Goal: Register for event/course

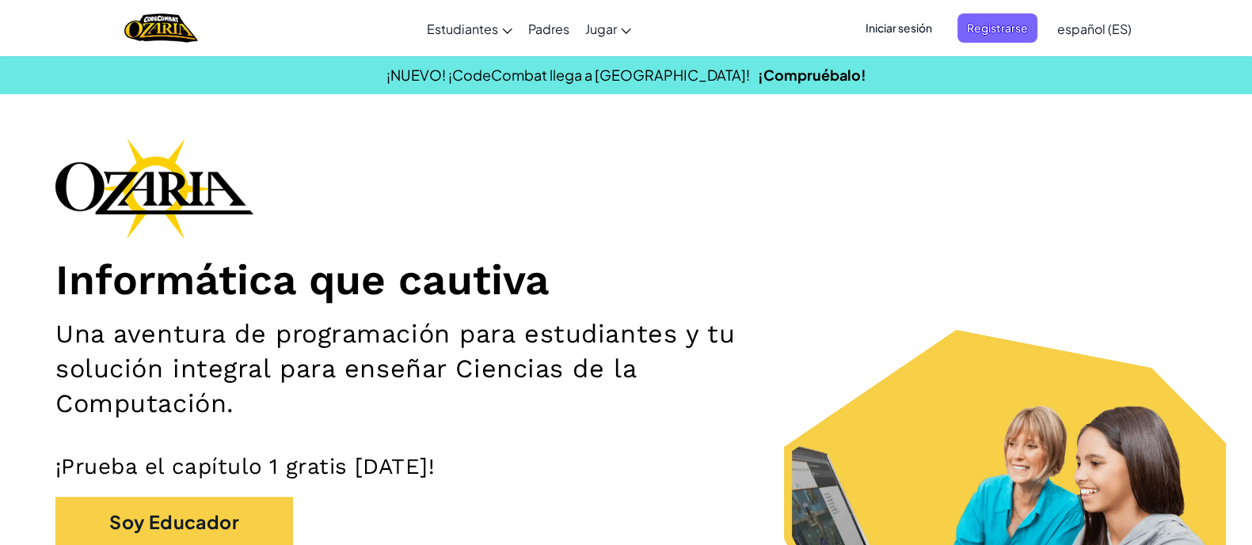
scroll to position [477, 0]
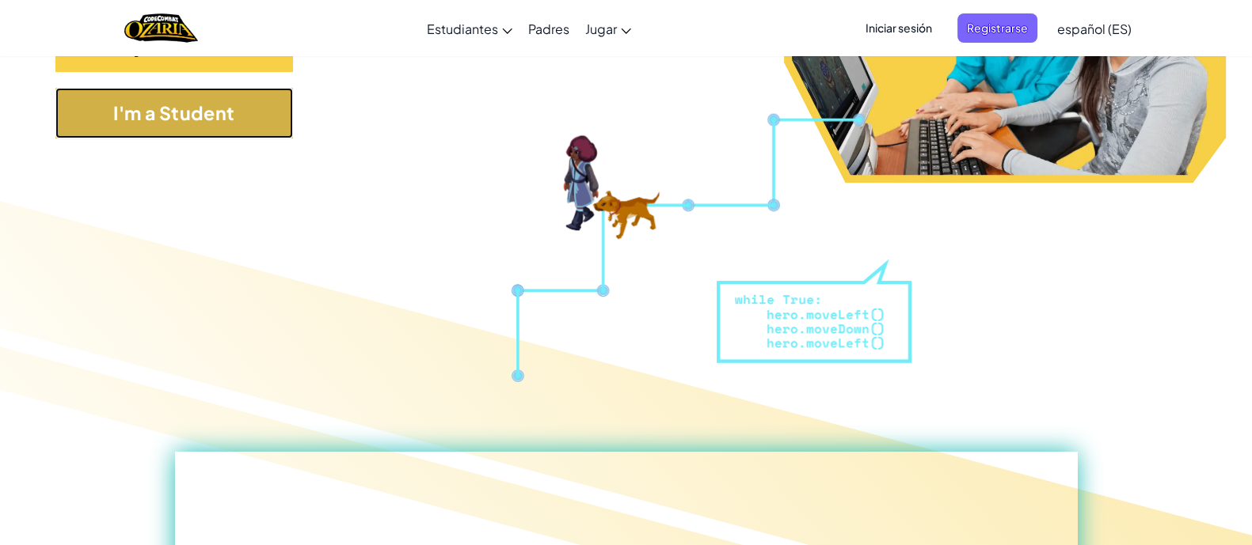
click at [177, 114] on button "I'm a Student" at bounding box center [174, 113] width 238 height 51
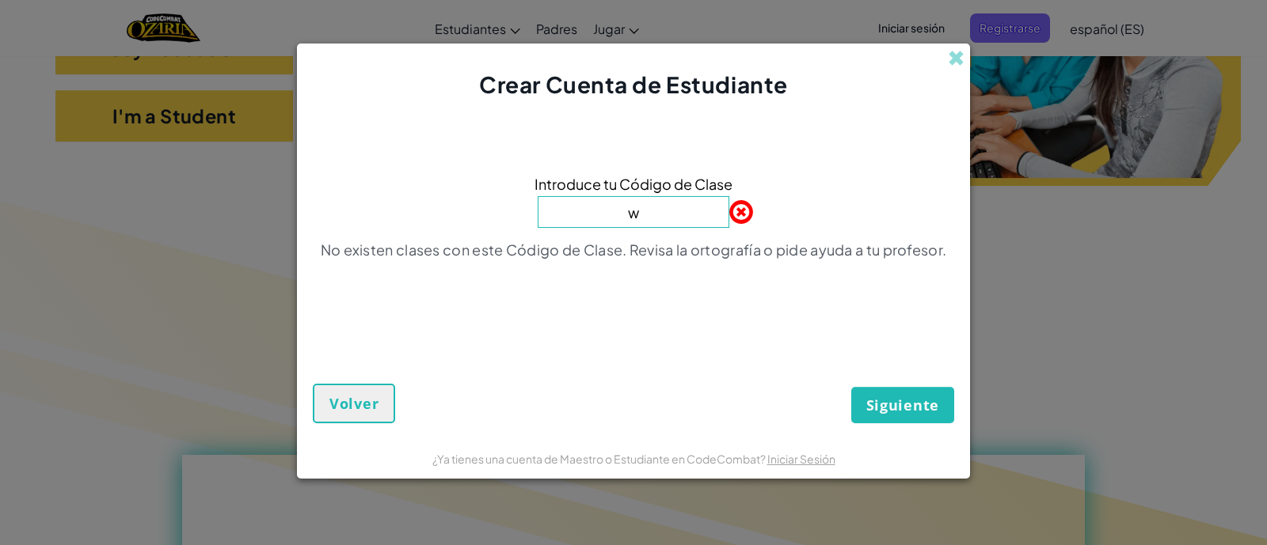
type input "WatchCupSouth"
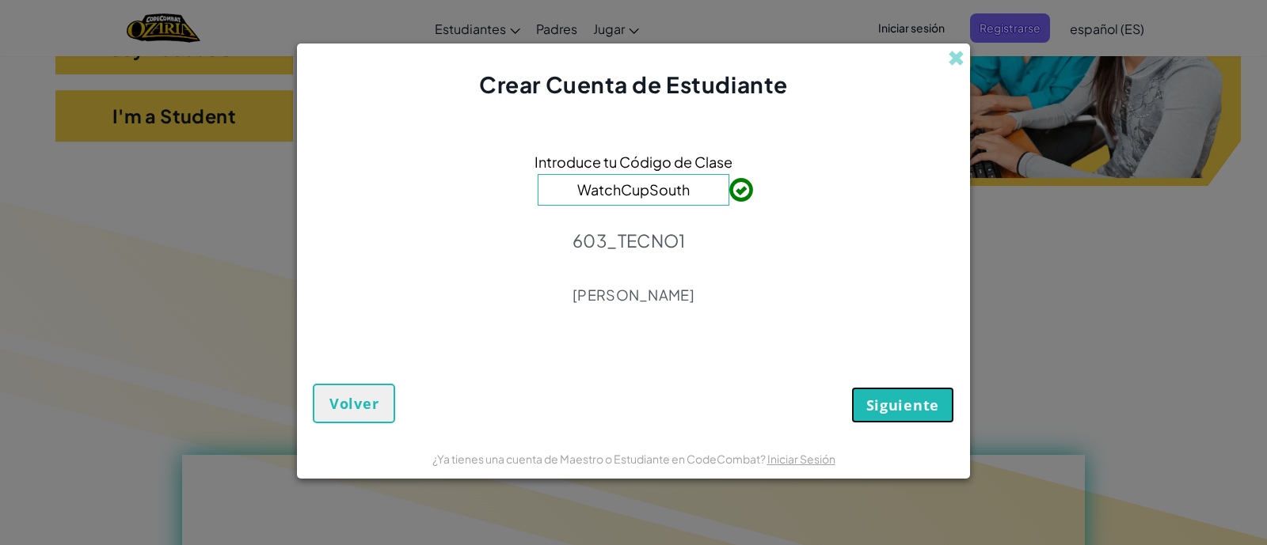
click at [894, 397] on span "Siguiente" at bounding box center [902, 405] width 73 height 19
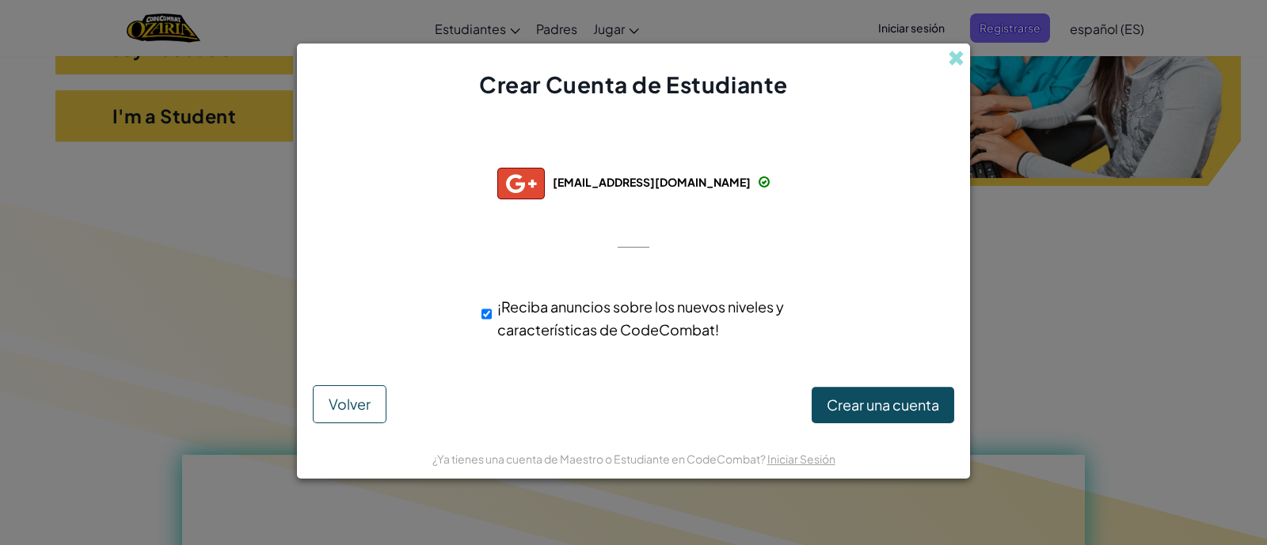
click at [690, 183] on span "[EMAIL_ADDRESS][DOMAIN_NAME]" at bounding box center [652, 182] width 198 height 14
click at [960, 51] on span at bounding box center [956, 58] width 17 height 17
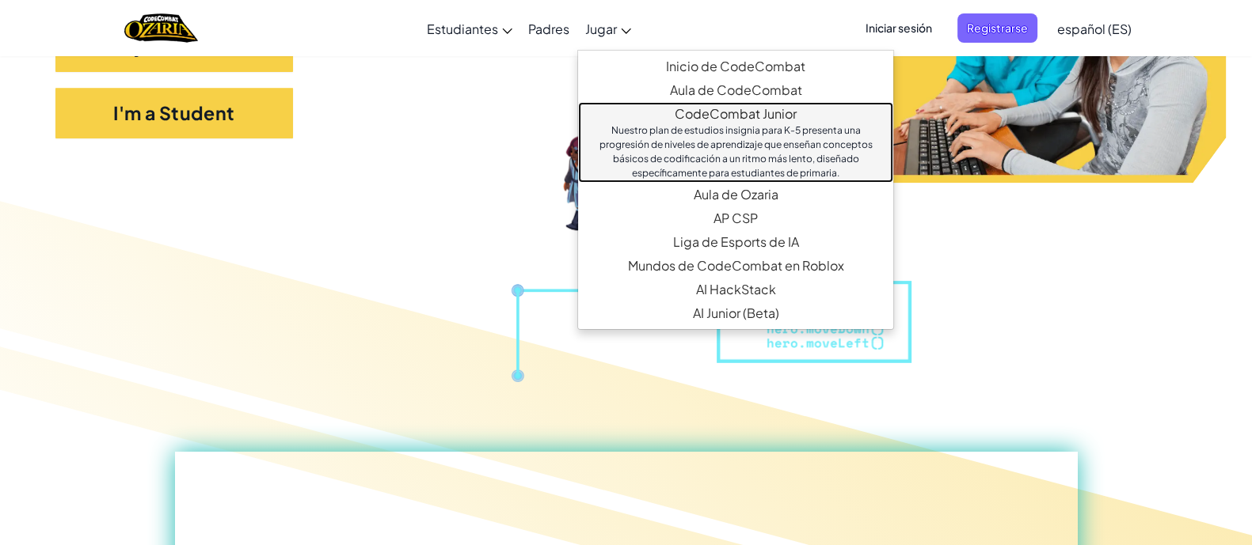
click at [705, 146] on div "Nuestro plan de estudios insignia para K-5 presenta una progresión de niveles d…" at bounding box center [735, 152] width 283 height 57
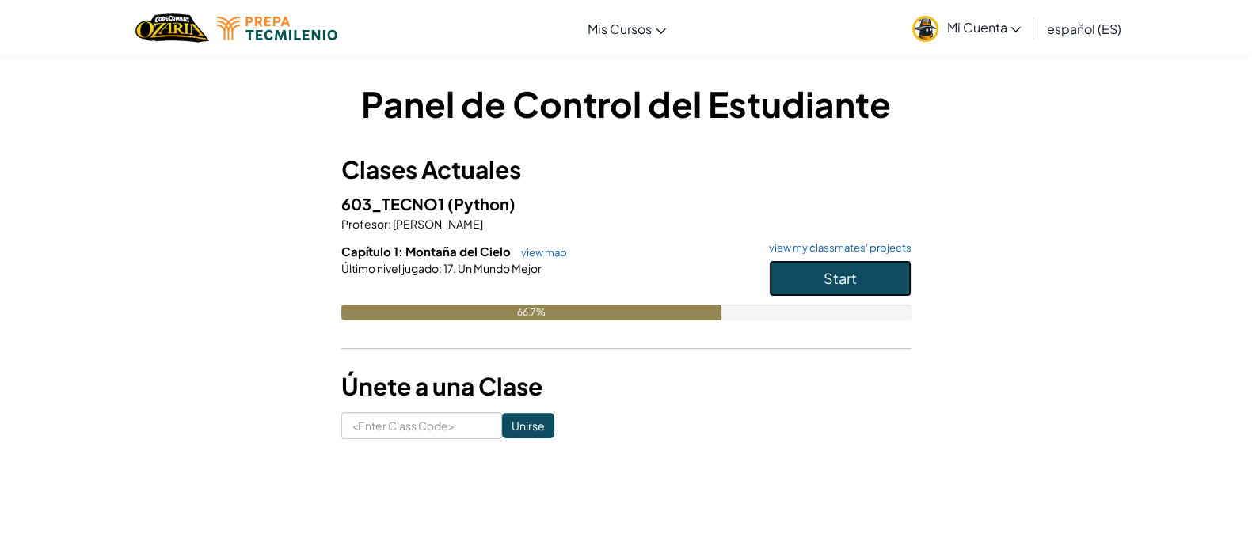
click at [831, 267] on button "Start" at bounding box center [840, 278] width 143 height 36
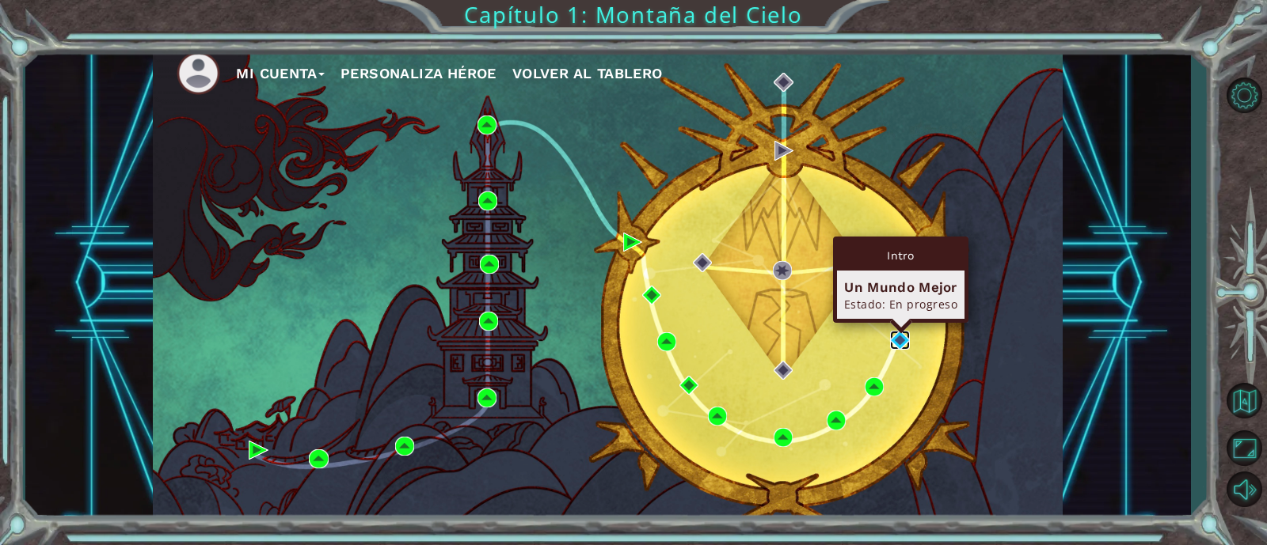
click at [904, 341] on img at bounding box center [899, 340] width 19 height 19
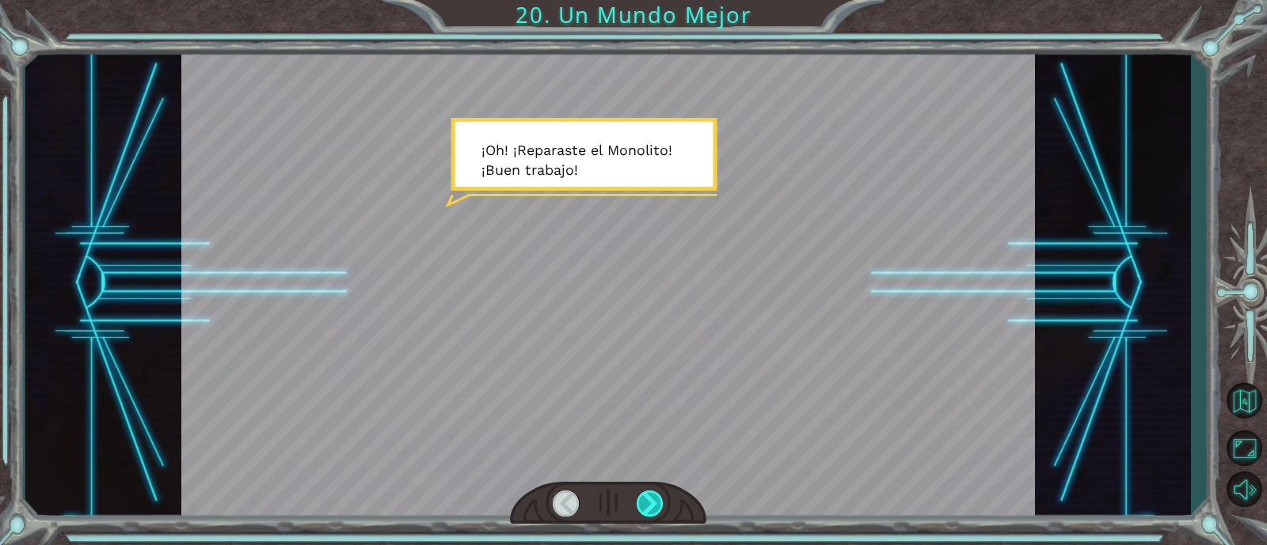
click at [656, 507] on div at bounding box center [650, 504] width 27 height 26
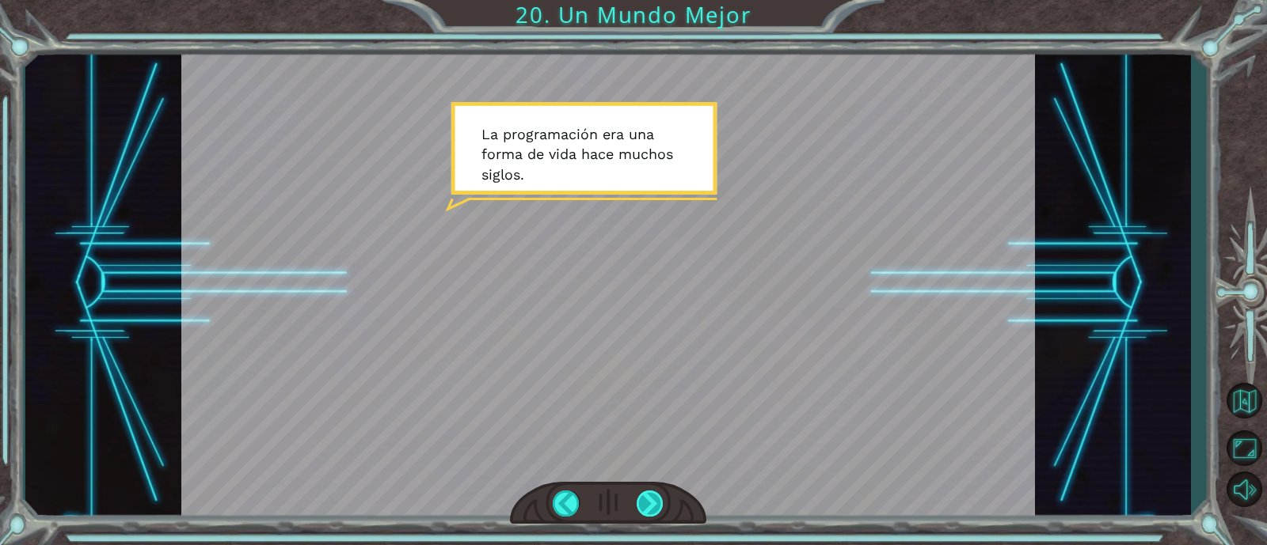
click at [656, 507] on div at bounding box center [650, 504] width 27 height 26
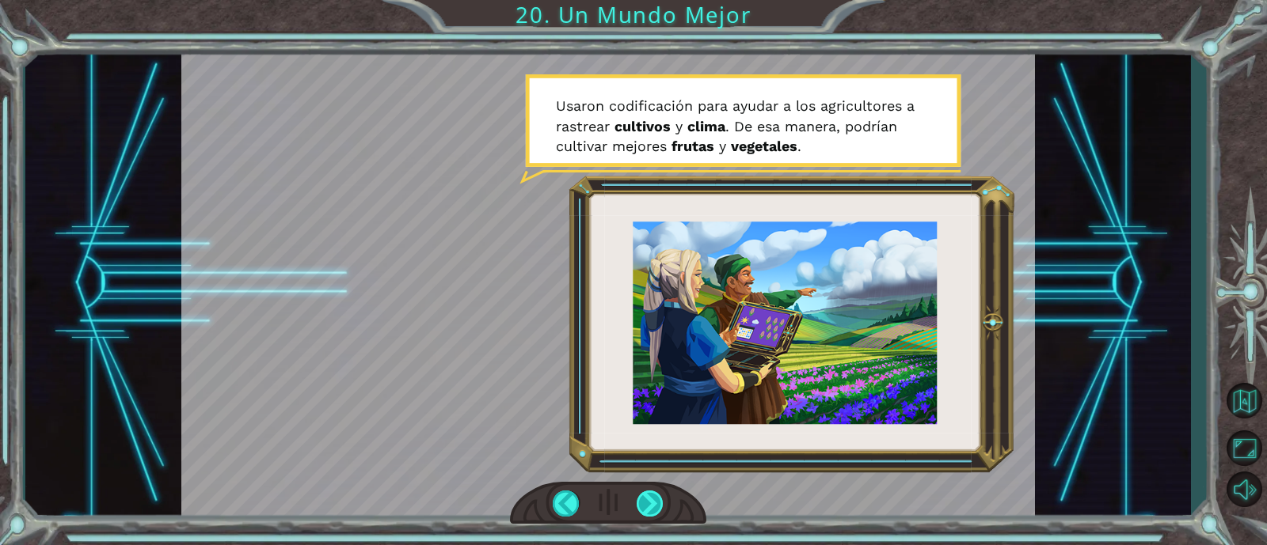
click at [656, 507] on div at bounding box center [650, 504] width 27 height 26
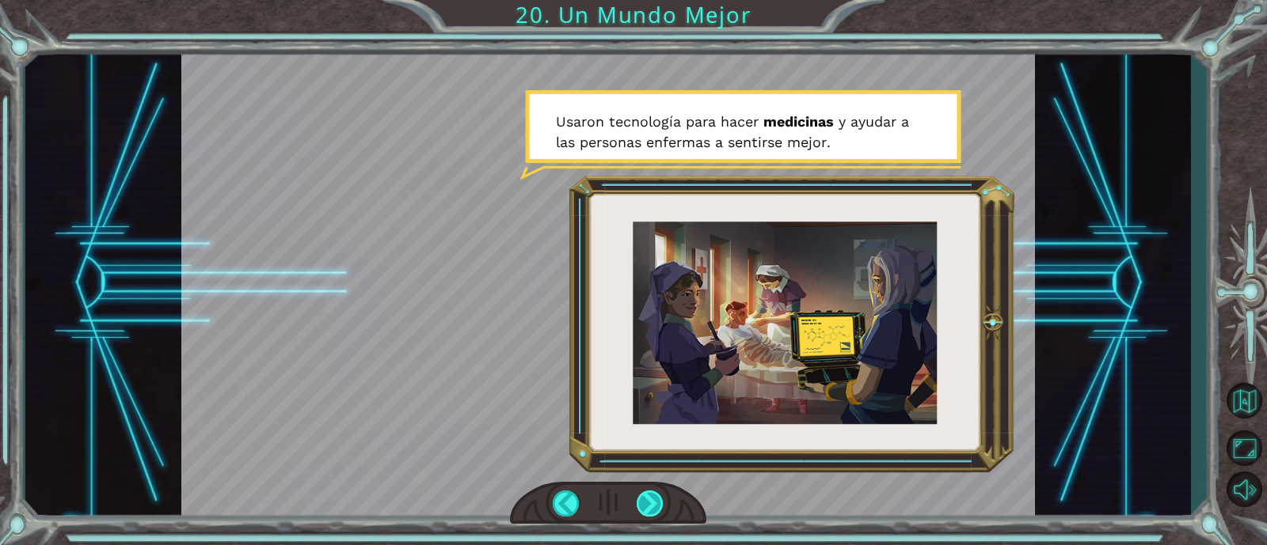
click at [656, 507] on div at bounding box center [650, 504] width 27 height 26
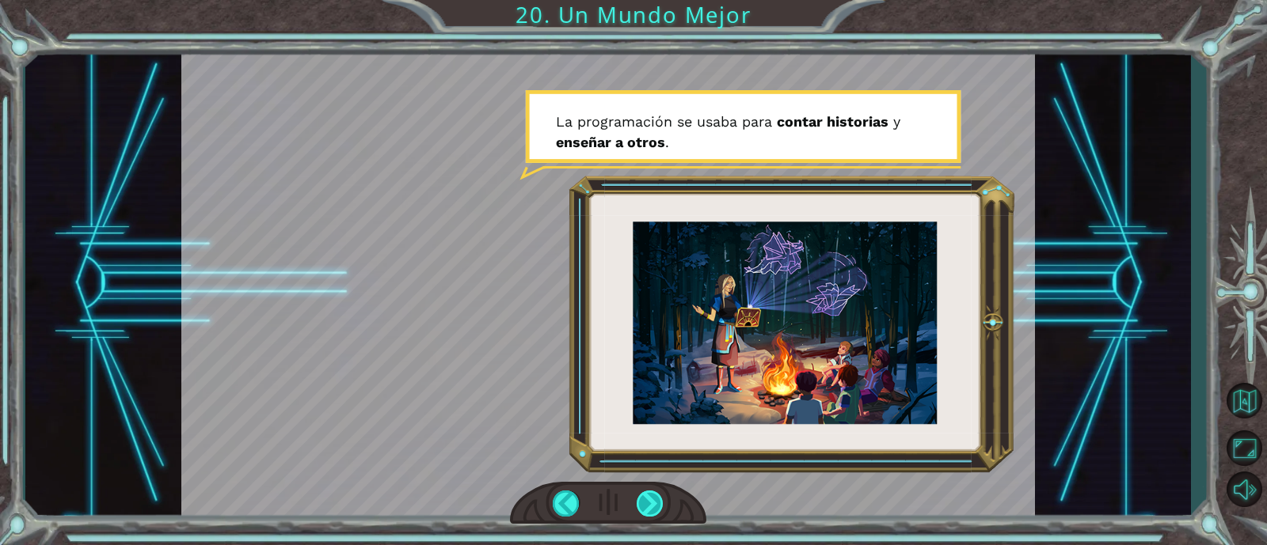
click at [656, 507] on div at bounding box center [650, 504] width 27 height 26
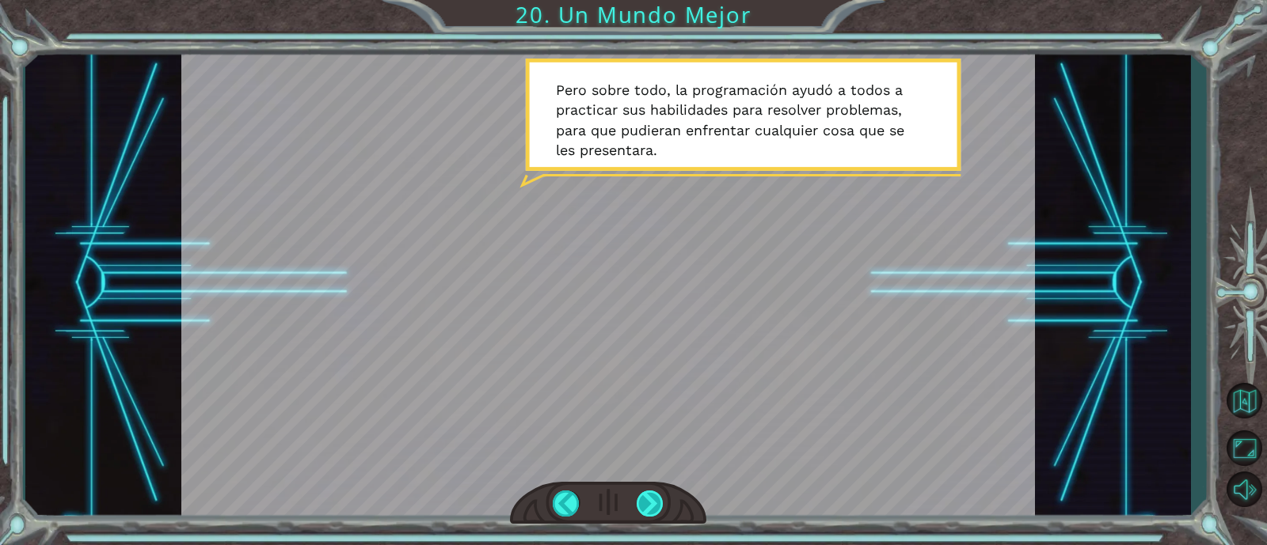
click at [656, 507] on div at bounding box center [650, 504] width 27 height 26
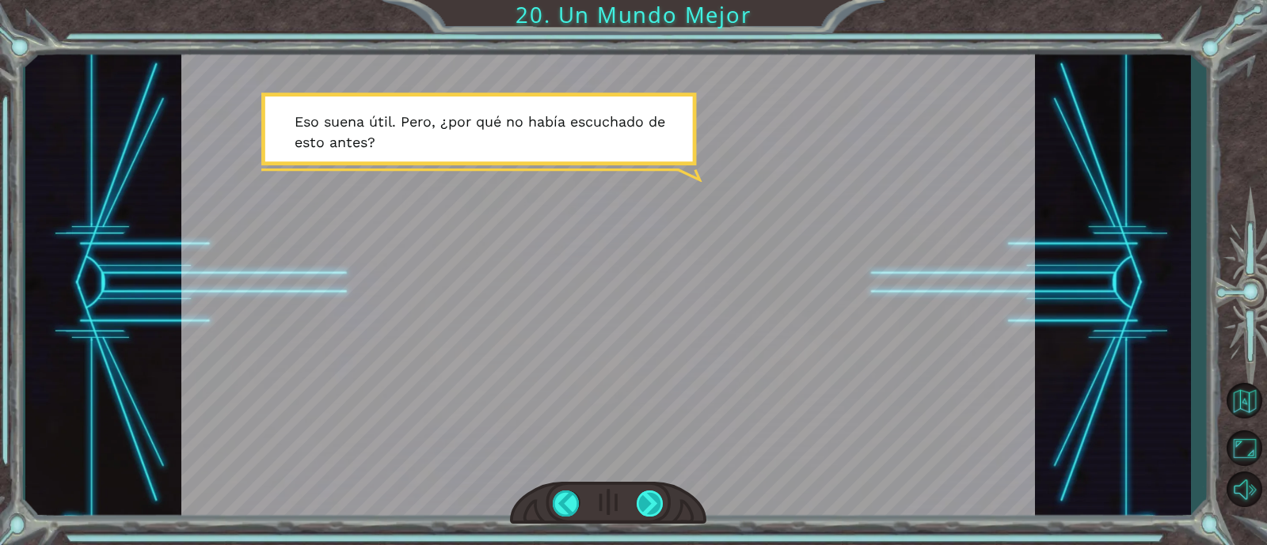
click at [656, 507] on div at bounding box center [650, 504] width 27 height 26
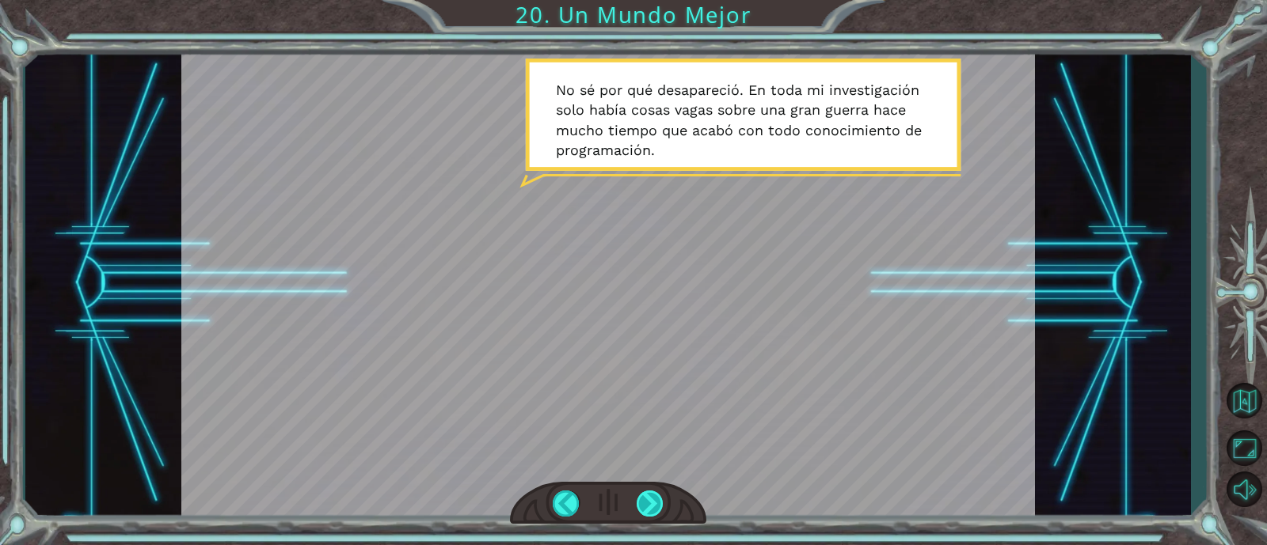
click at [656, 507] on div at bounding box center [650, 504] width 27 height 26
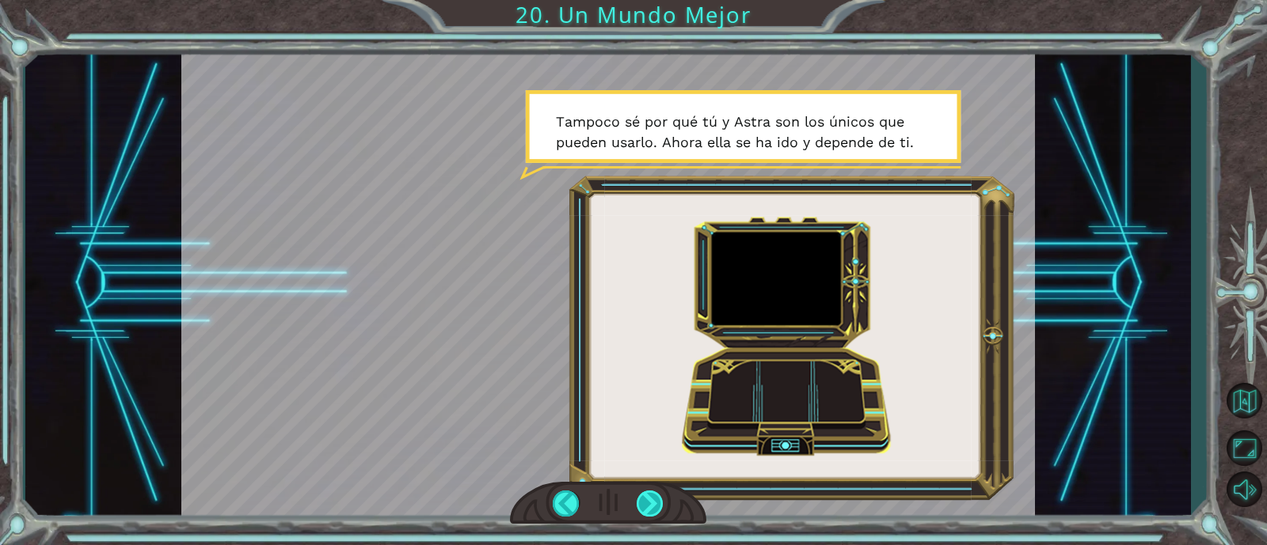
click at [656, 507] on div at bounding box center [650, 504] width 27 height 26
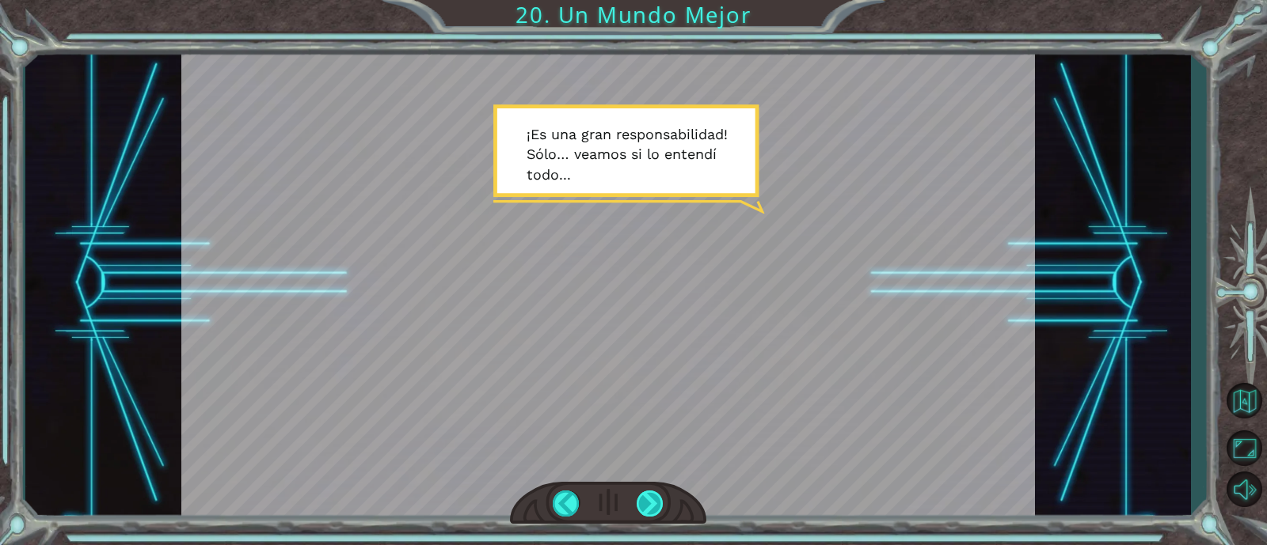
click at [656, 507] on div at bounding box center [650, 504] width 27 height 26
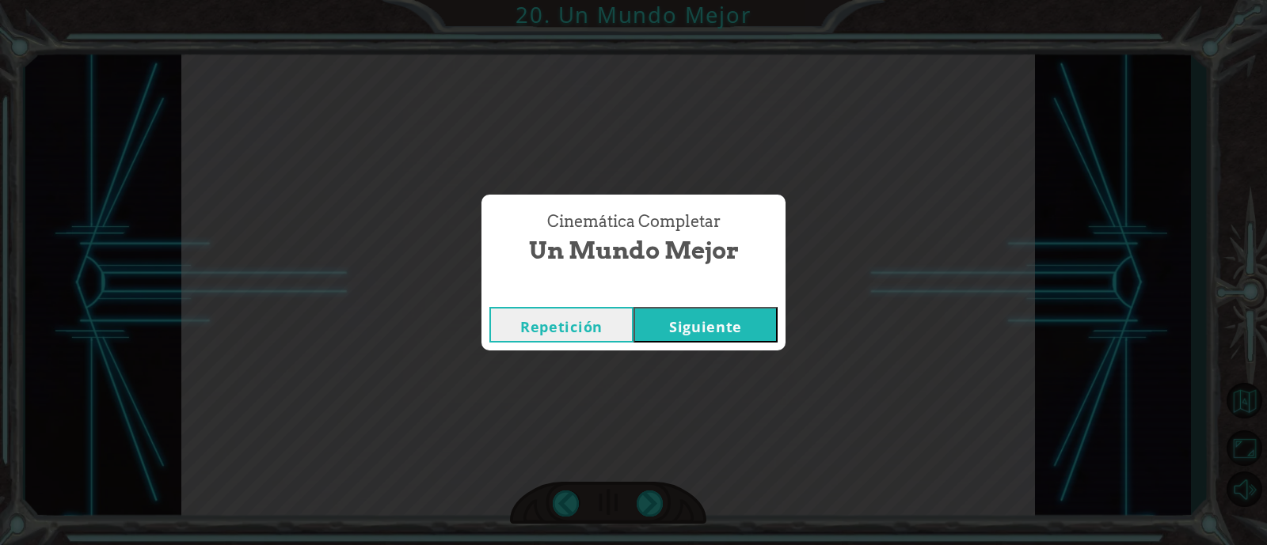
click at [687, 328] on button "Siguiente" at bounding box center [705, 325] width 144 height 36
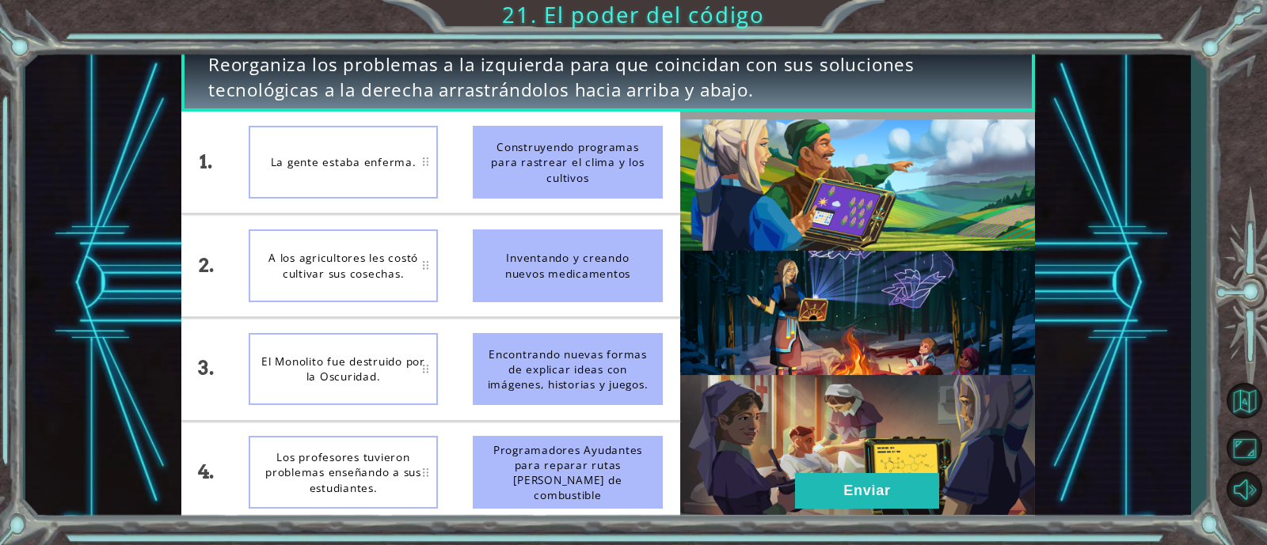
drag, startPoint x: 625, startPoint y: 283, endPoint x: 402, endPoint y: 188, distance: 242.6
click at [402, 188] on div "1. 2. 3. 4. La gente estaba enferma. A los agricultores les costó cultivar sus …" at bounding box center [430, 318] width 499 height 412
click at [656, 260] on div "Inventando y creando nuevos medicamentos" at bounding box center [567, 266] width 189 height 73
click at [382, 447] on div "Los profesores tuvieron problemas enseñando a sus estudiantes." at bounding box center [343, 472] width 189 height 73
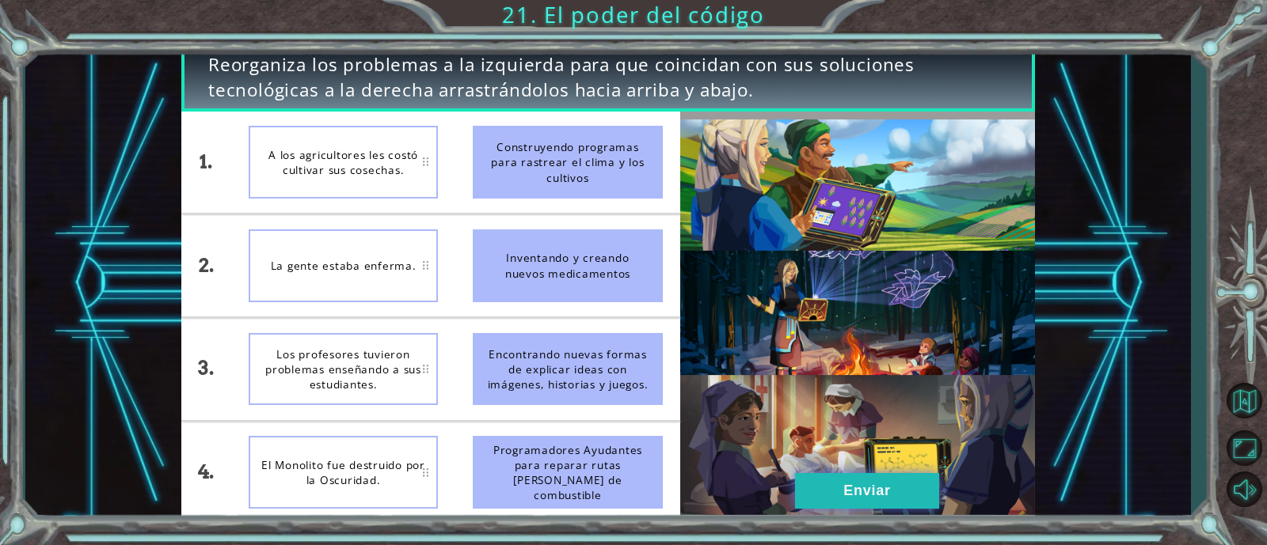
click at [876, 488] on button "Enviar" at bounding box center [867, 491] width 144 height 36
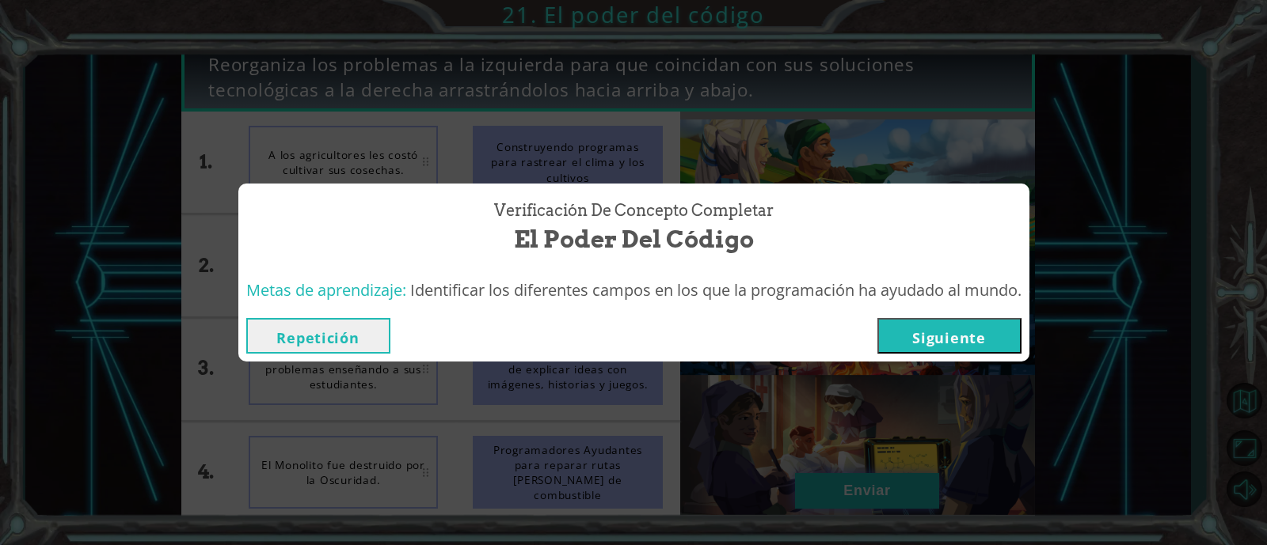
click at [876, 488] on div "Verificación de Concepto Completar El poder del código Metas de aprendizaje: Id…" at bounding box center [633, 272] width 1267 height 545
click at [760, 403] on div "Verificación de Concepto Completar El poder del código Metas de aprendizaje: Id…" at bounding box center [633, 272] width 1267 height 545
click at [899, 332] on button "Siguiente" at bounding box center [949, 336] width 144 height 36
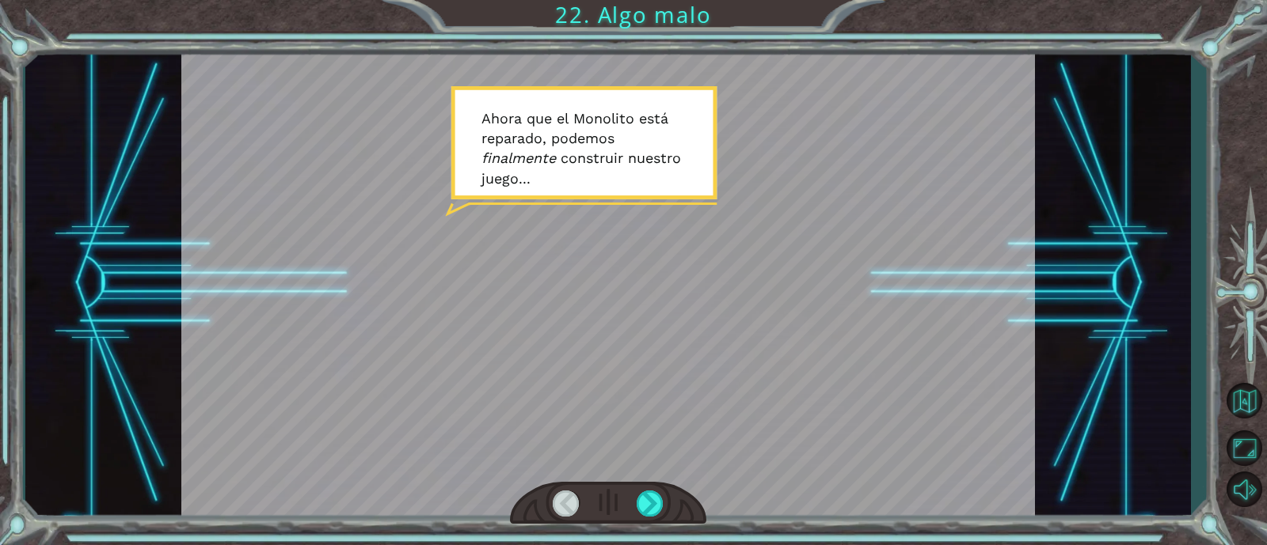
click at [899, 332] on div at bounding box center [608, 284] width 854 height 480
click at [633, 499] on div at bounding box center [608, 504] width 196 height 44
click at [644, 500] on div at bounding box center [650, 504] width 27 height 26
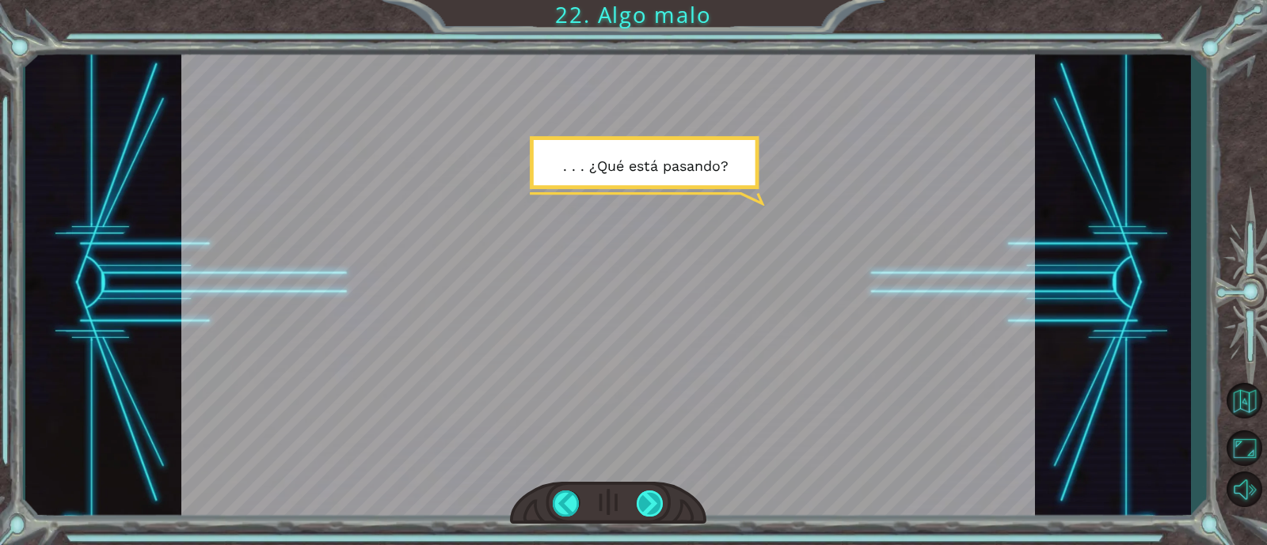
click at [638, 503] on div at bounding box center [650, 504] width 27 height 26
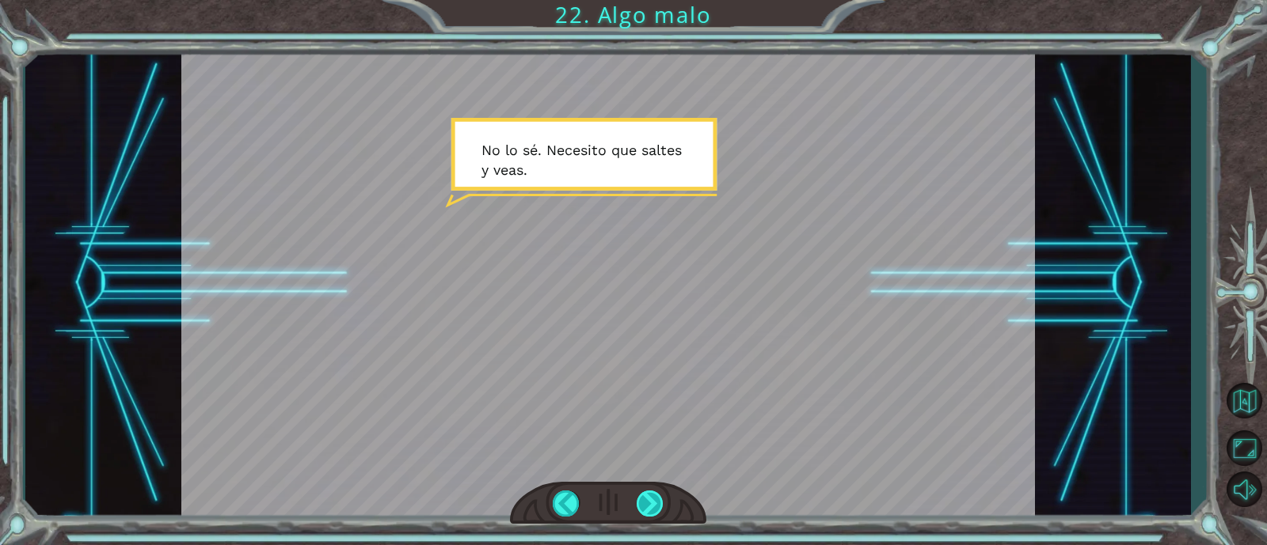
click at [637, 501] on div at bounding box center [650, 504] width 27 height 26
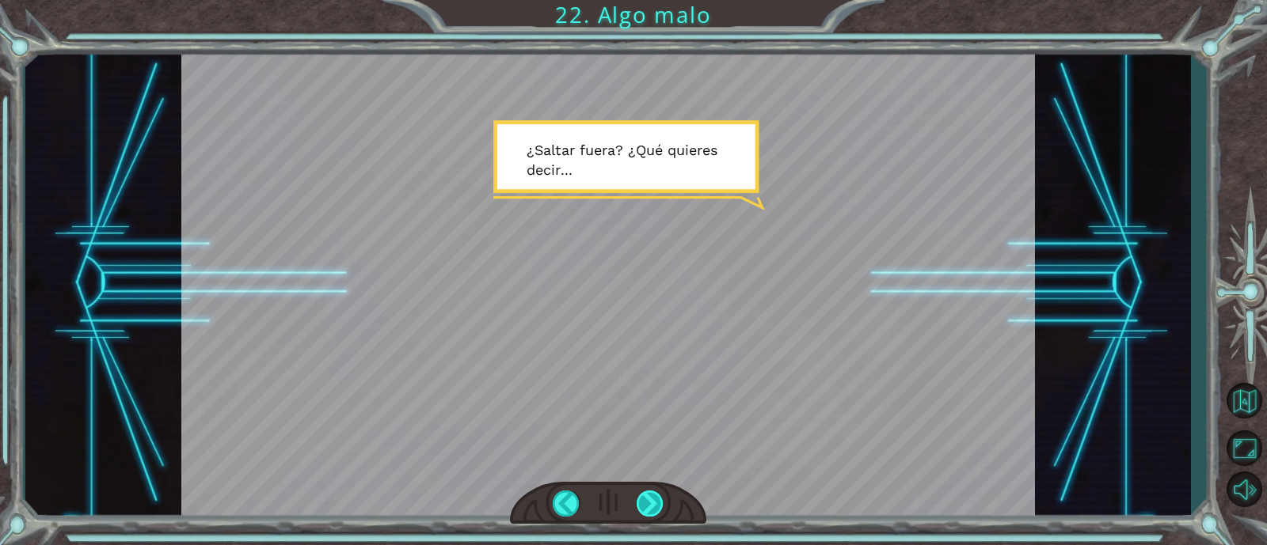
click at [637, 501] on div at bounding box center [650, 504] width 27 height 26
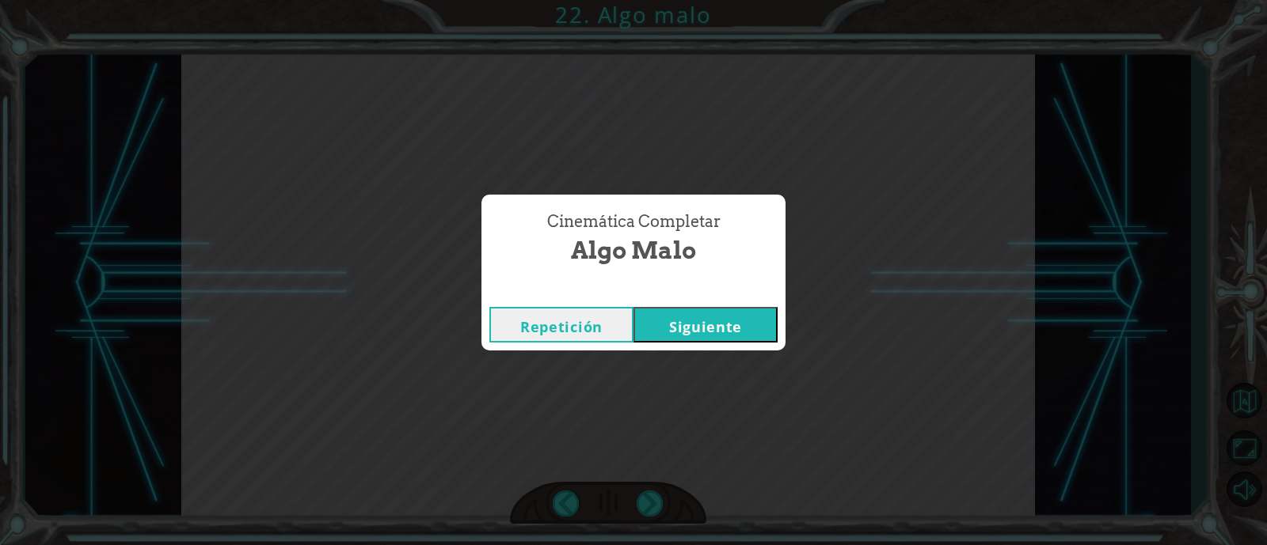
click at [705, 310] on button "Siguiente" at bounding box center [705, 325] width 144 height 36
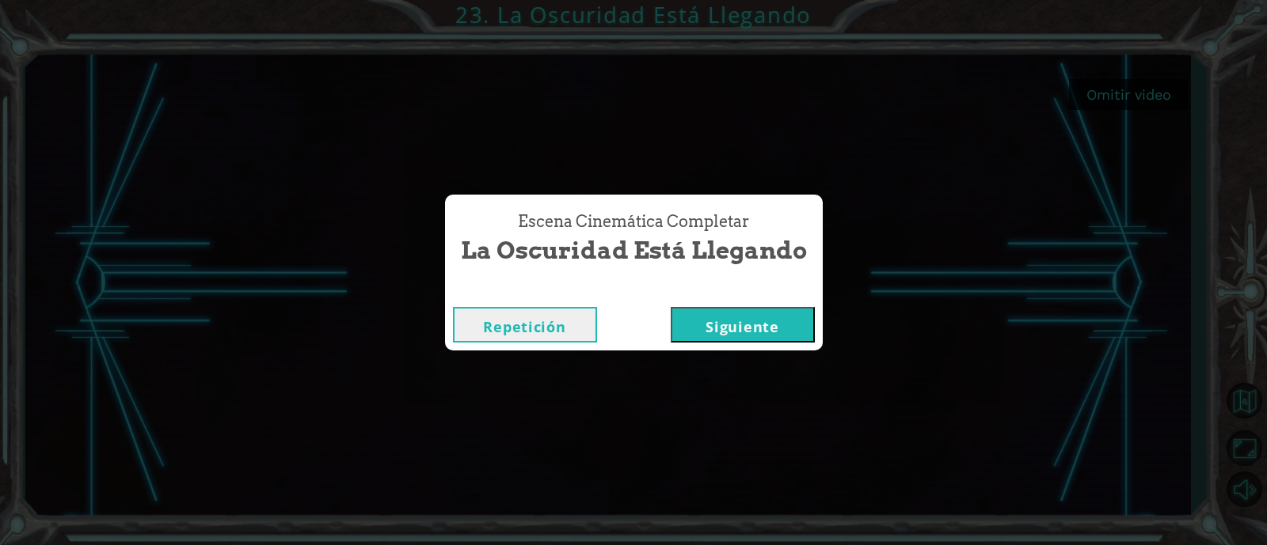
click at [703, 322] on button "Siguiente" at bounding box center [743, 325] width 144 height 36
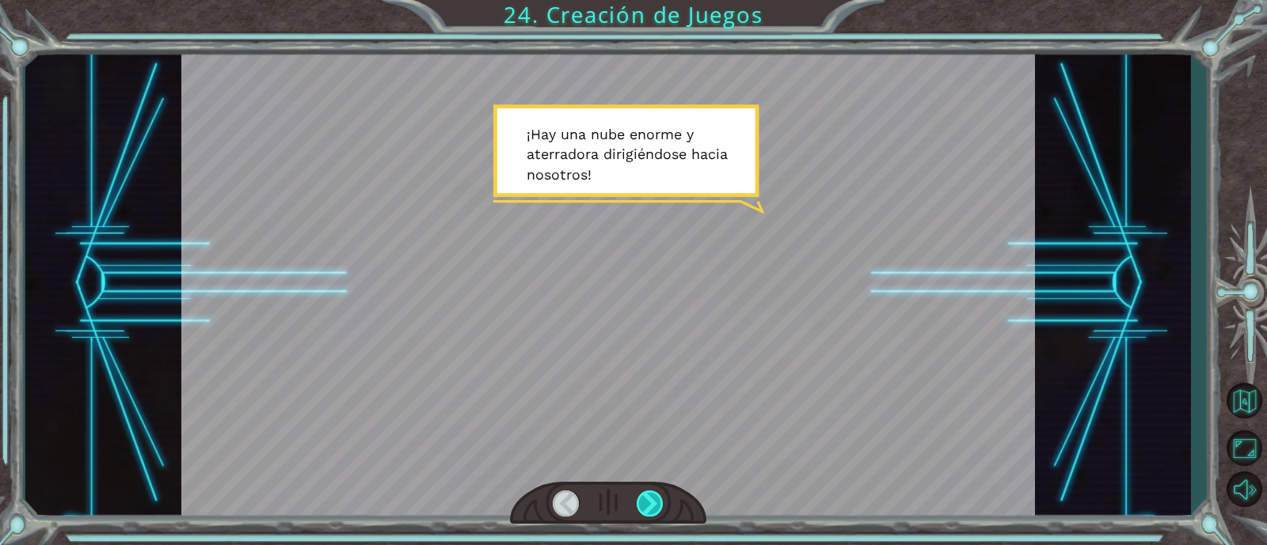
click at [651, 499] on div at bounding box center [650, 504] width 27 height 26
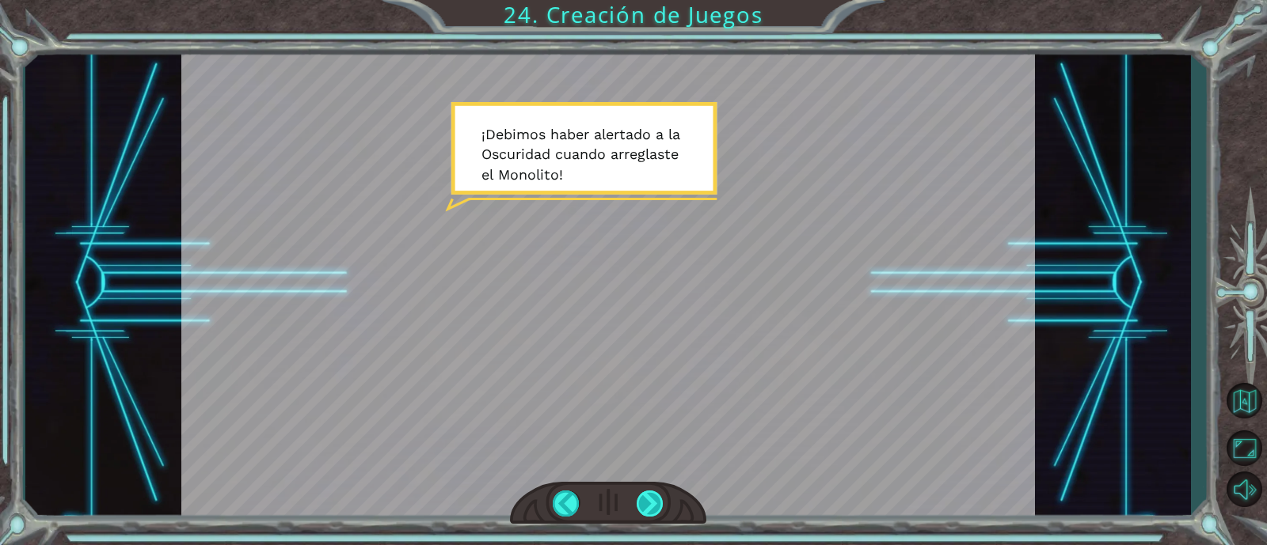
click at [651, 499] on div at bounding box center [650, 504] width 27 height 26
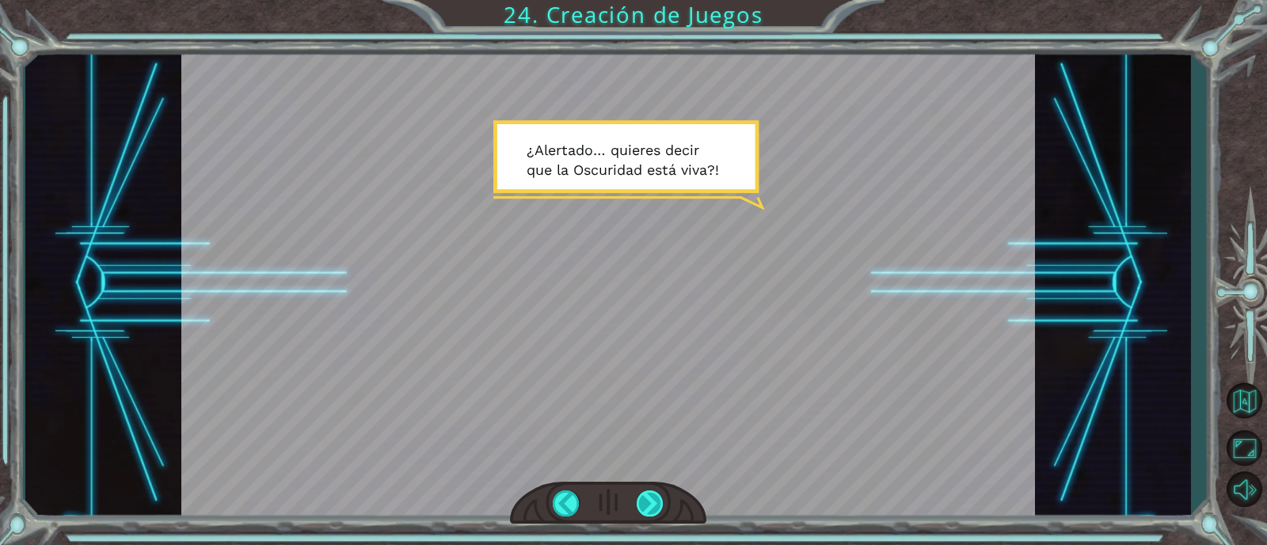
click at [648, 506] on div at bounding box center [650, 504] width 27 height 26
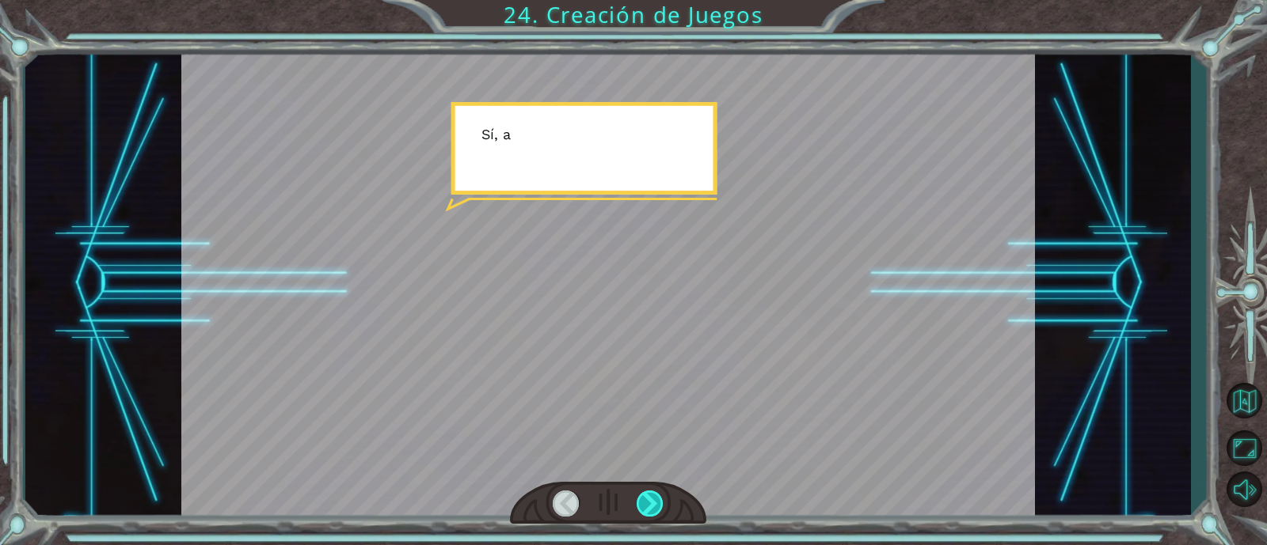
click at [648, 506] on div at bounding box center [650, 504] width 27 height 26
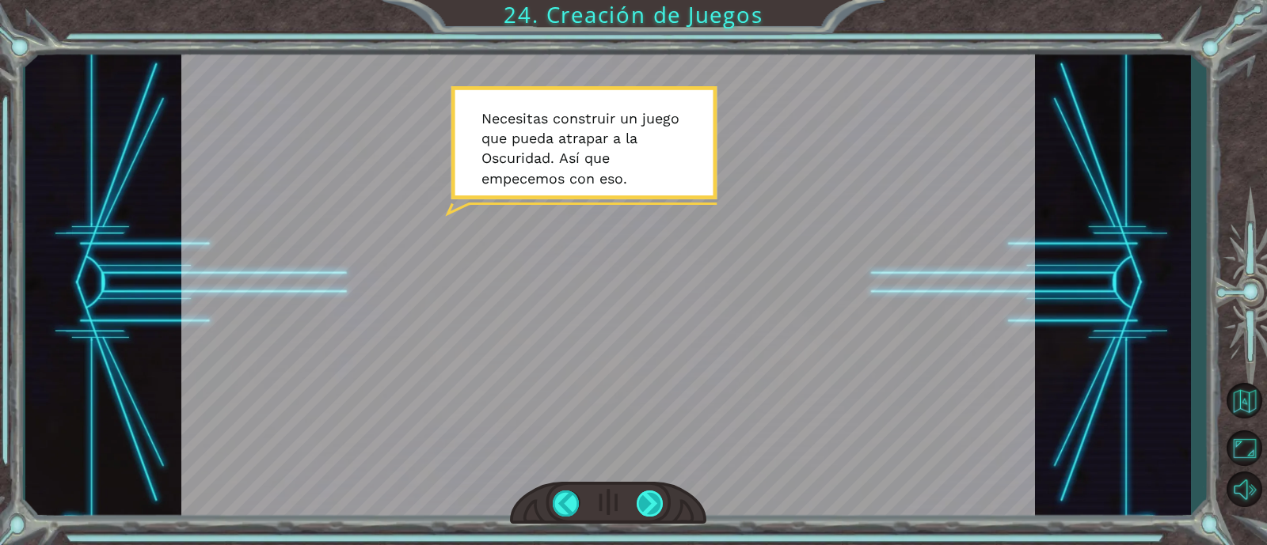
click at [648, 506] on div at bounding box center [650, 504] width 27 height 26
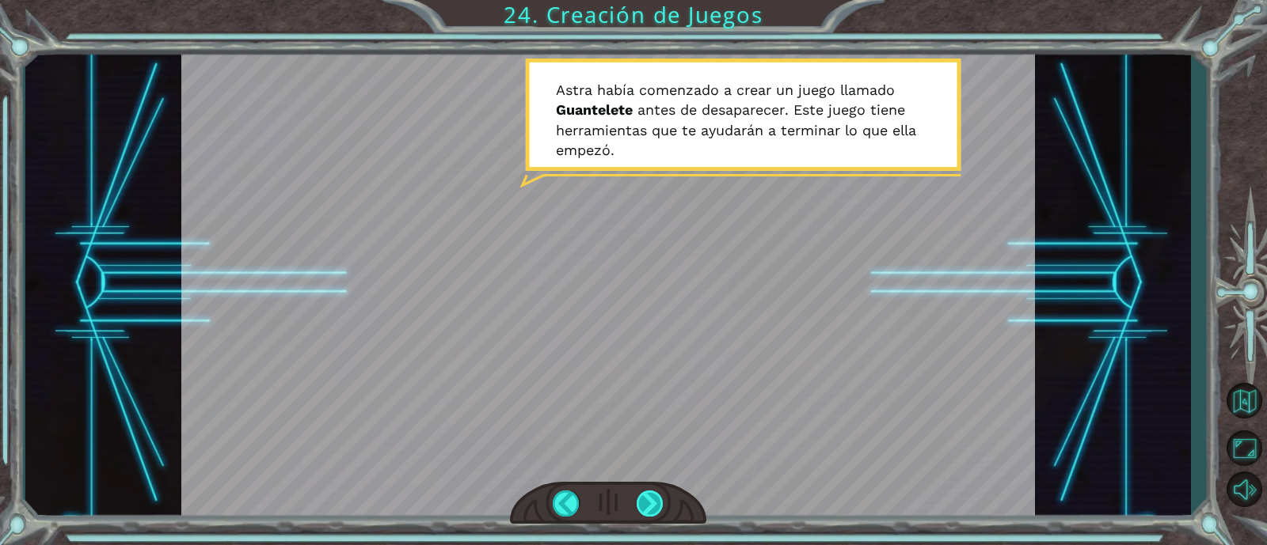
click at [648, 506] on div at bounding box center [650, 504] width 27 height 26
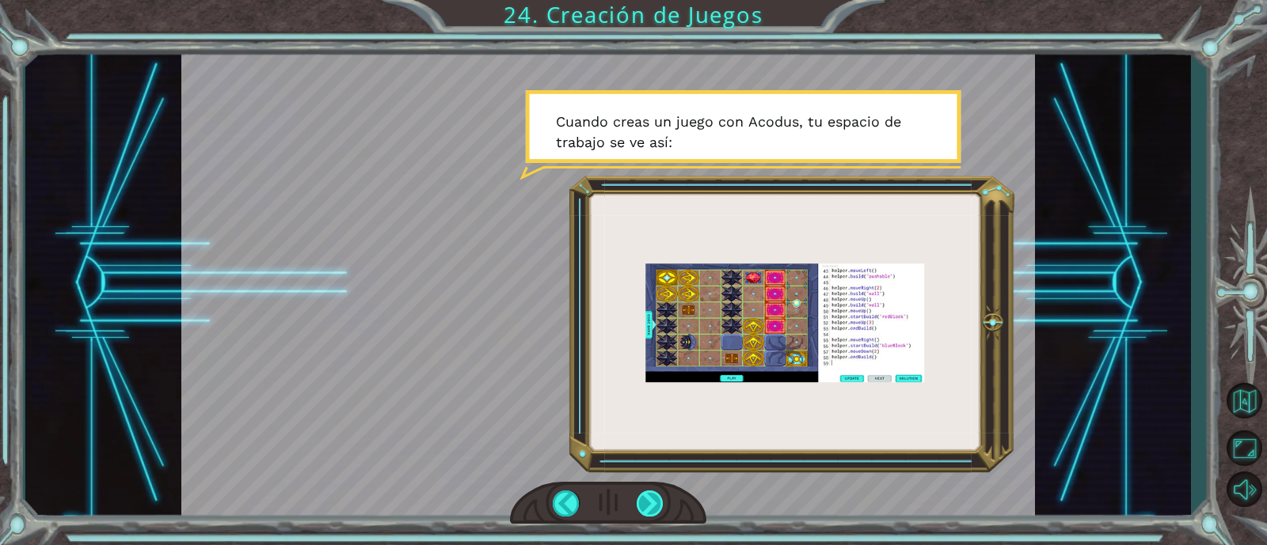
click at [648, 506] on div at bounding box center [650, 504] width 27 height 26
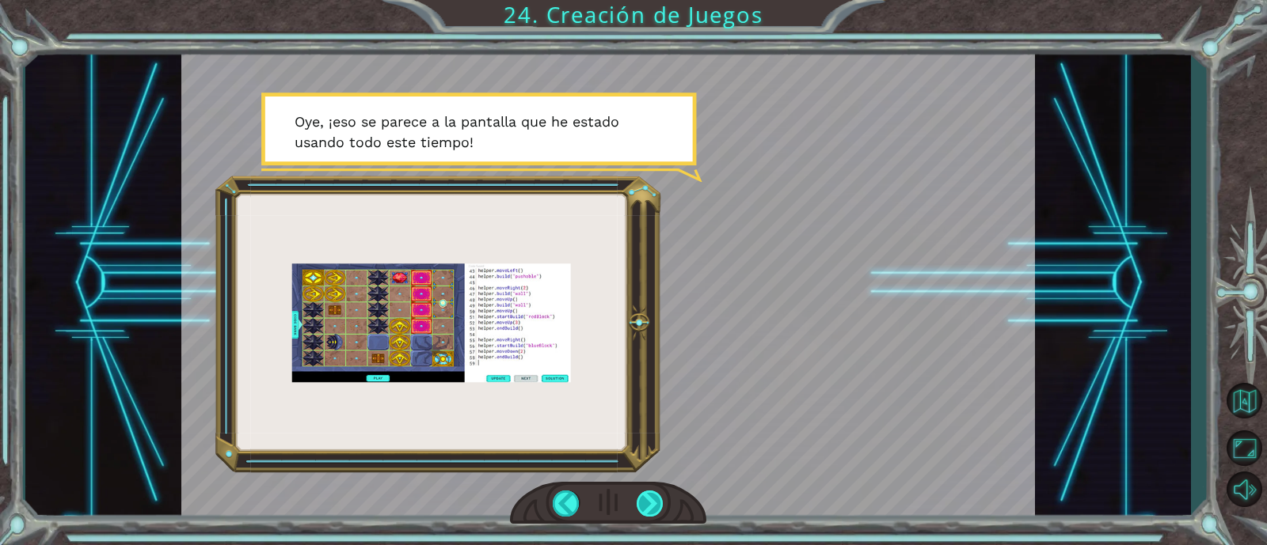
click at [648, 506] on div at bounding box center [650, 504] width 27 height 26
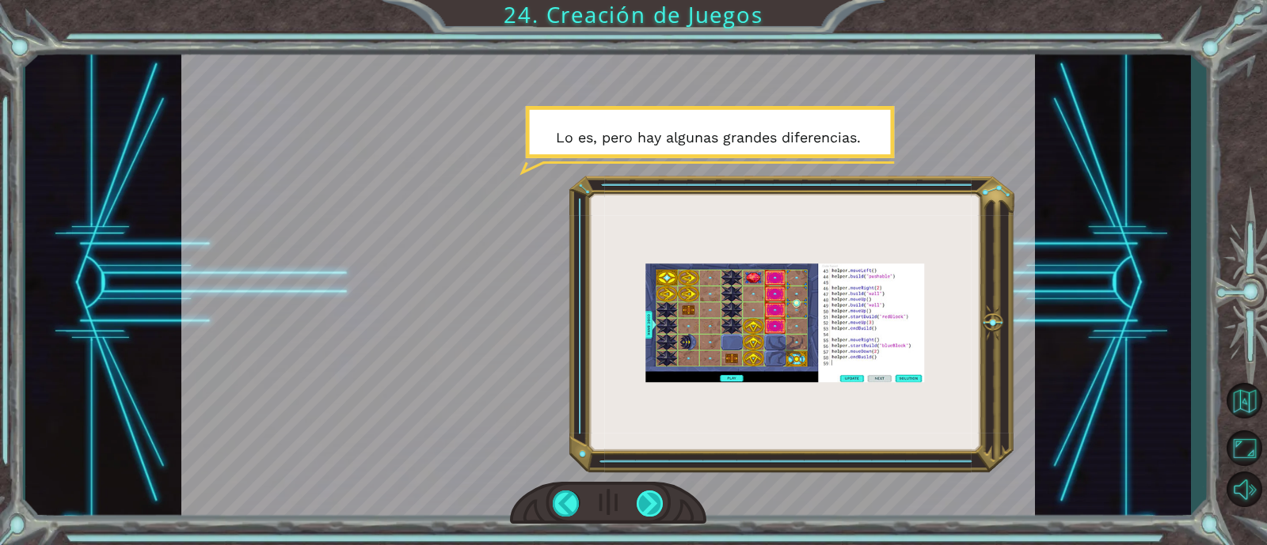
click at [648, 506] on div at bounding box center [650, 504] width 27 height 26
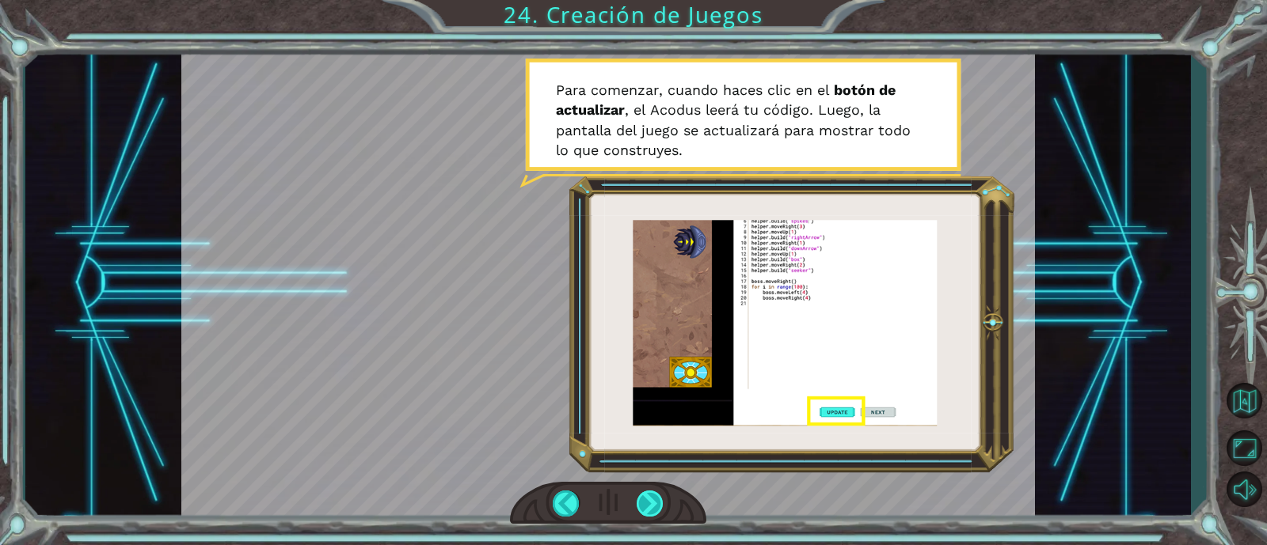
click at [648, 506] on div at bounding box center [650, 504] width 27 height 26
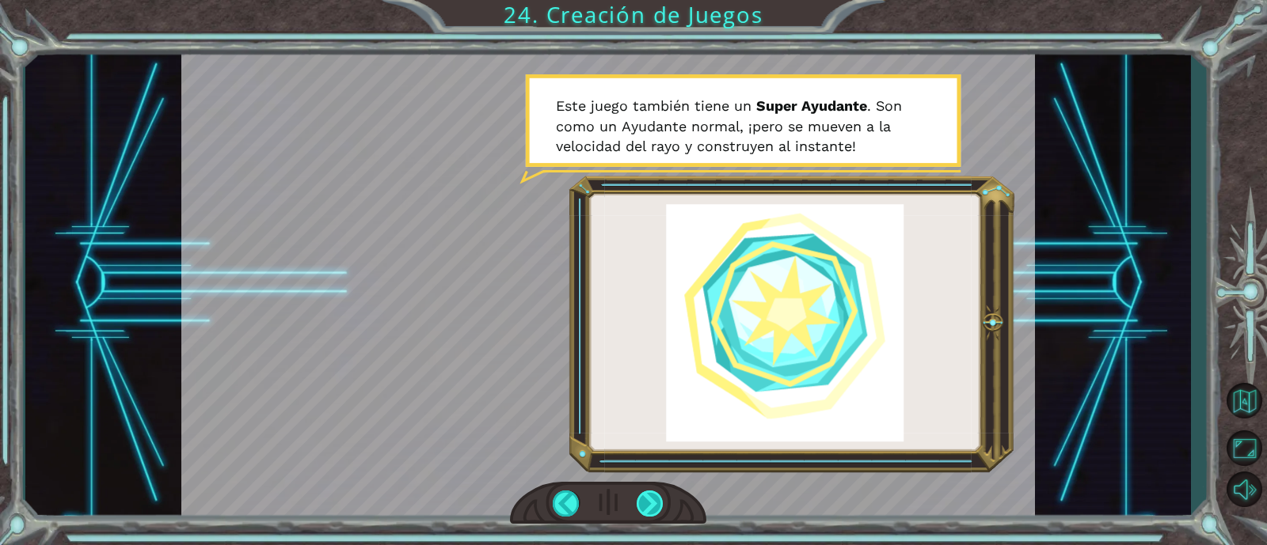
click at [648, 506] on div at bounding box center [650, 504] width 27 height 26
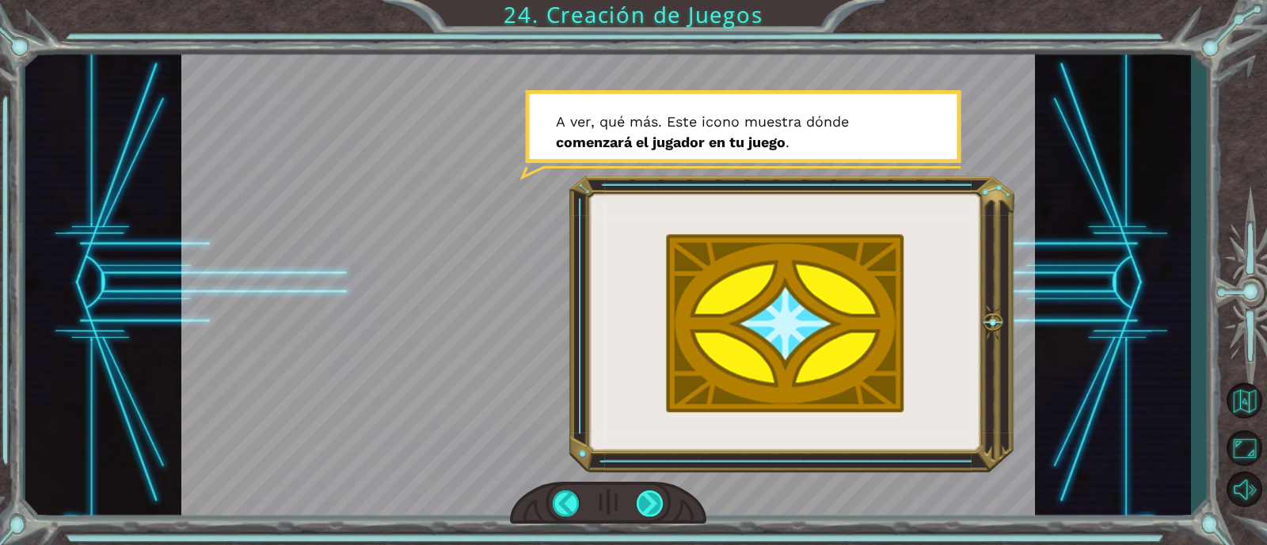
click at [648, 506] on div at bounding box center [650, 504] width 27 height 26
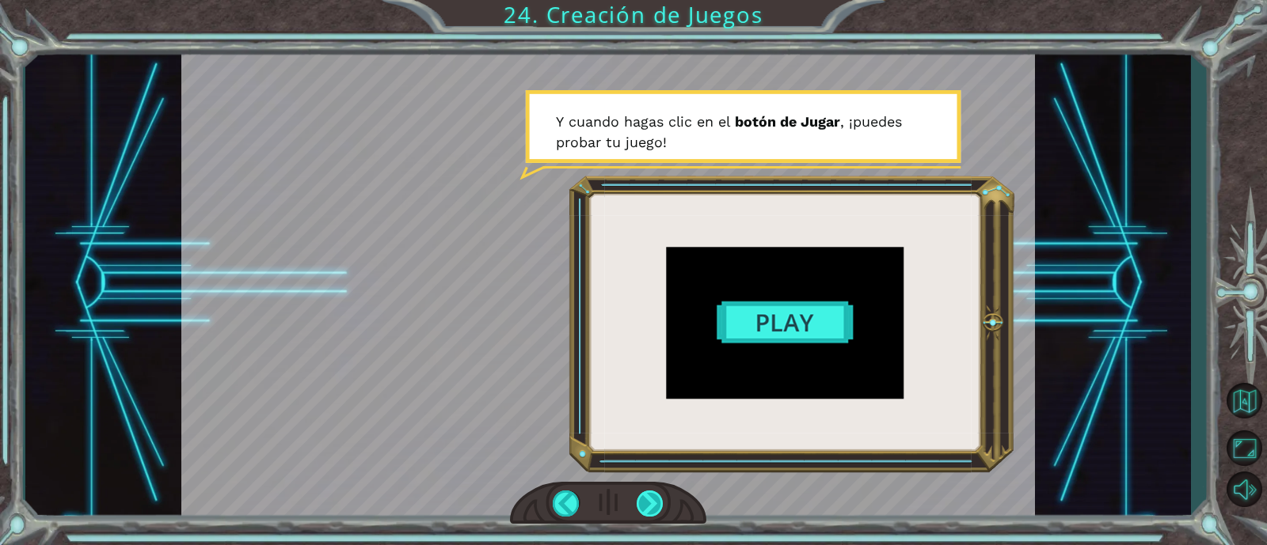
click at [648, 506] on div at bounding box center [650, 504] width 27 height 26
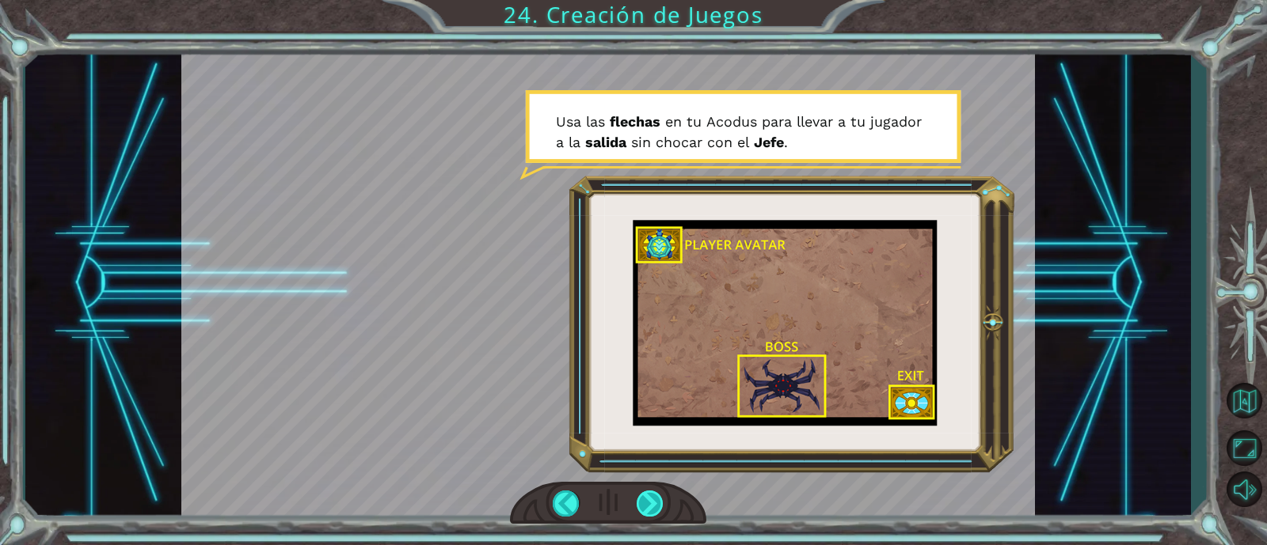
click at [648, 506] on div at bounding box center [650, 504] width 27 height 26
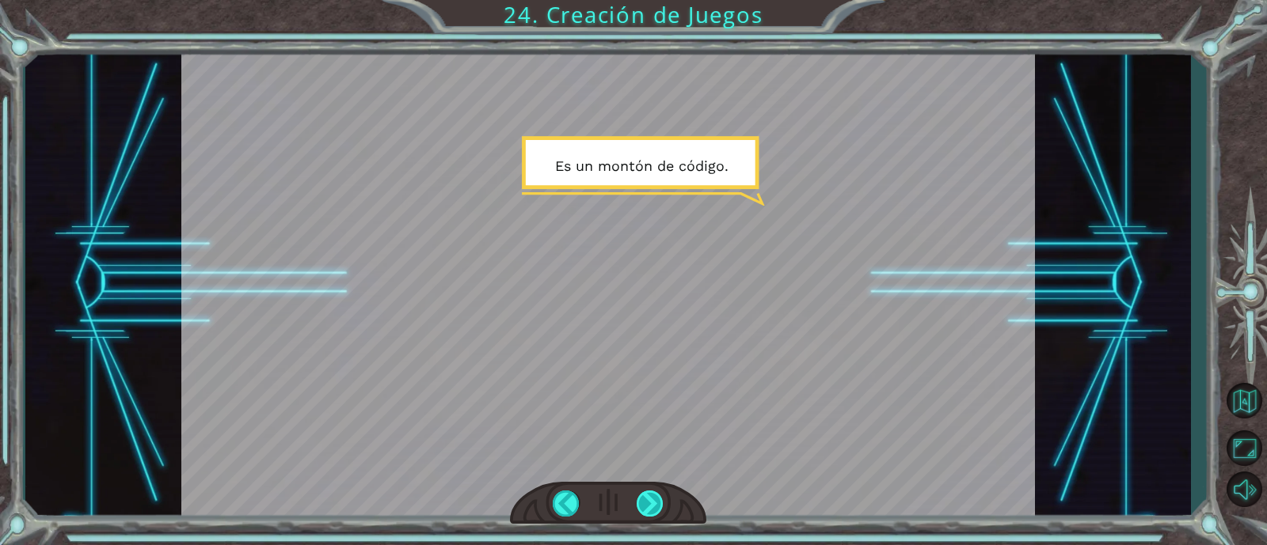
click at [648, 506] on div at bounding box center [650, 504] width 27 height 26
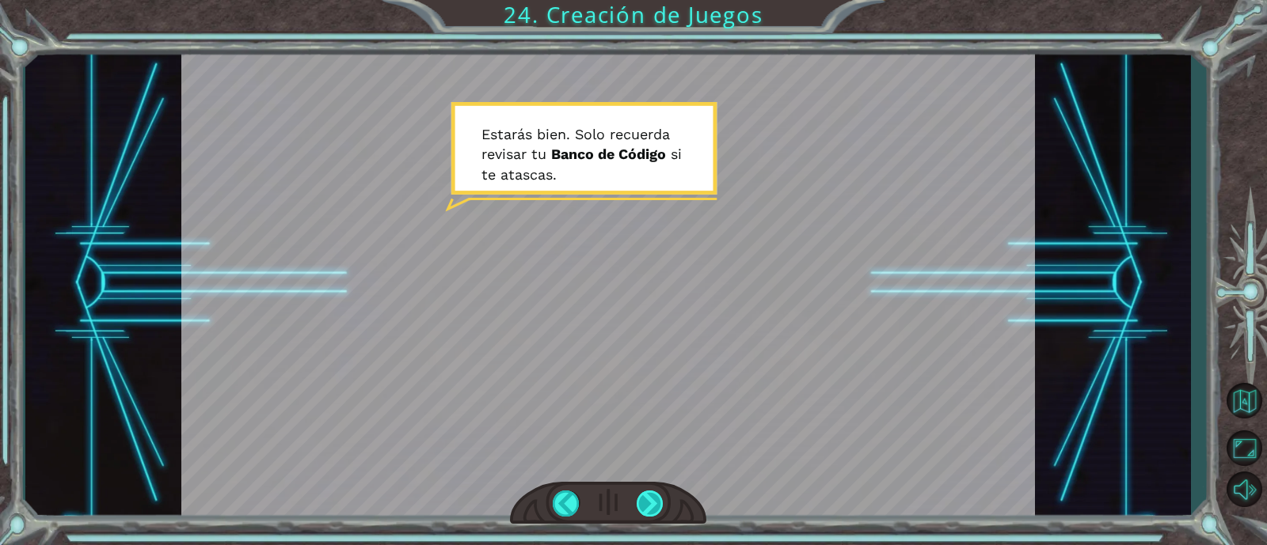
click at [648, 506] on div at bounding box center [650, 504] width 27 height 26
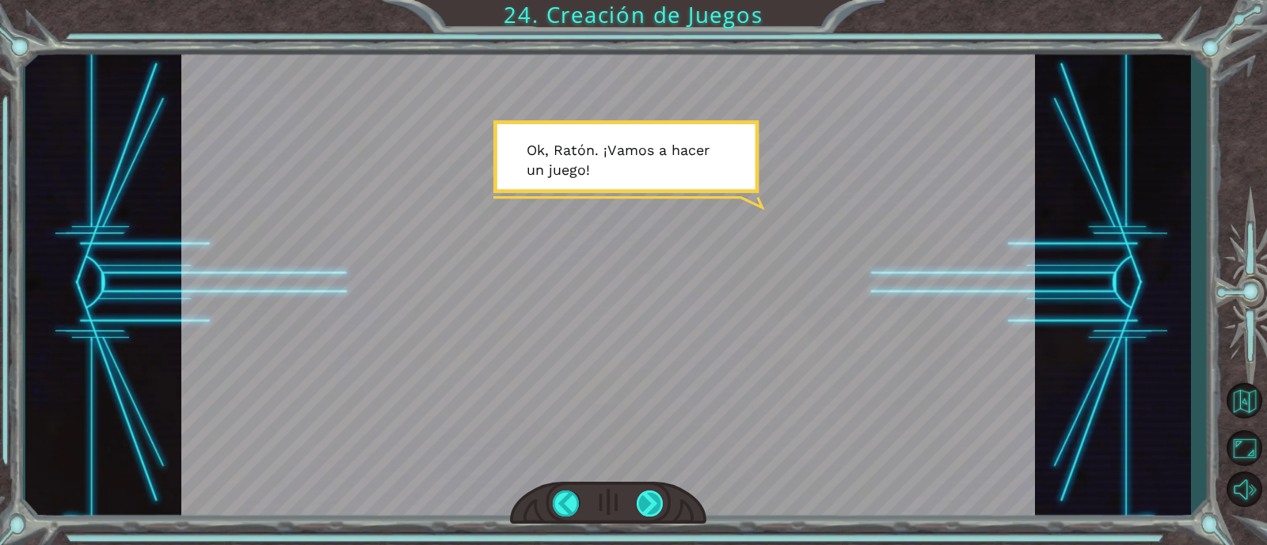
click at [648, 506] on div at bounding box center [650, 504] width 27 height 26
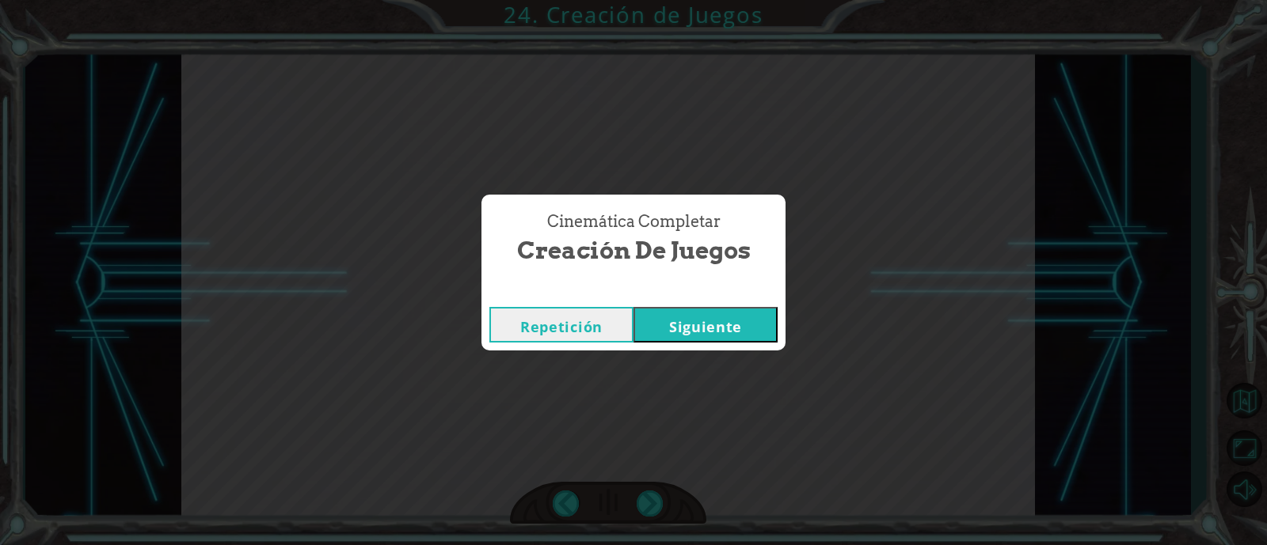
click at [709, 334] on button "Siguiente" at bounding box center [705, 325] width 144 height 36
